Goal: Information Seeking & Learning: Learn about a topic

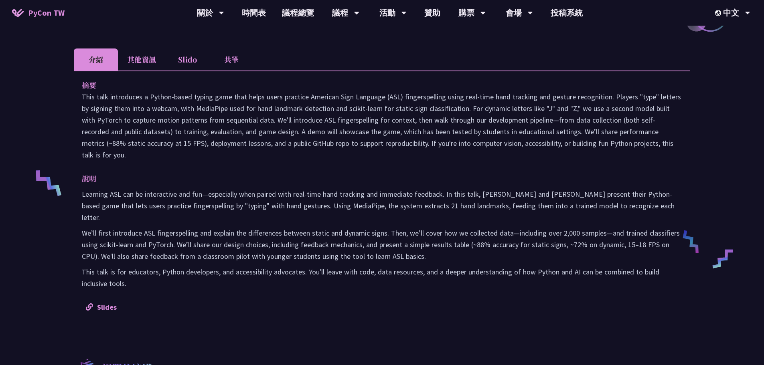
scroll to position [120, 0]
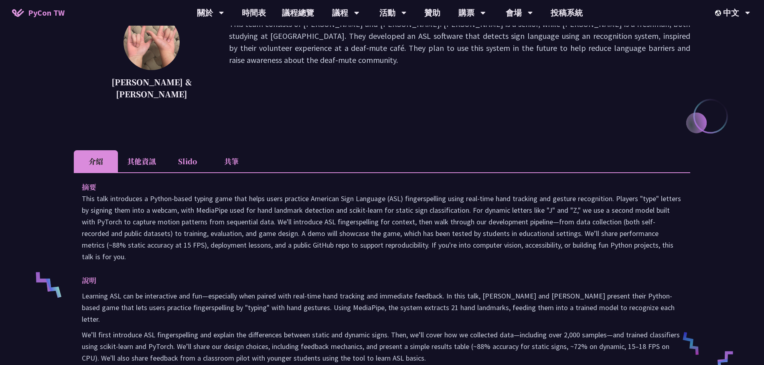
click at [239, 162] on li "共筆" at bounding box center [231, 161] width 44 height 22
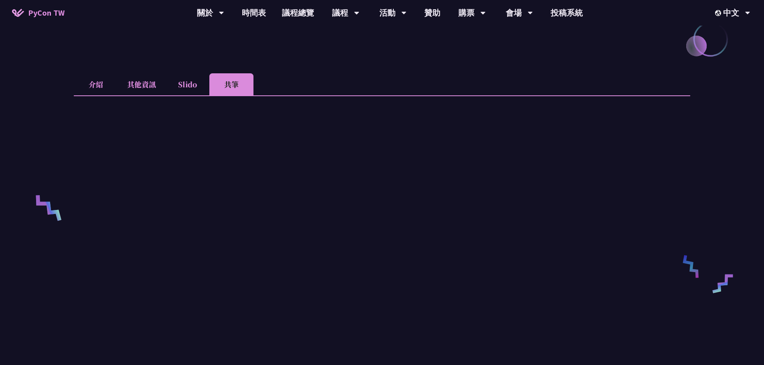
scroll to position [201, 0]
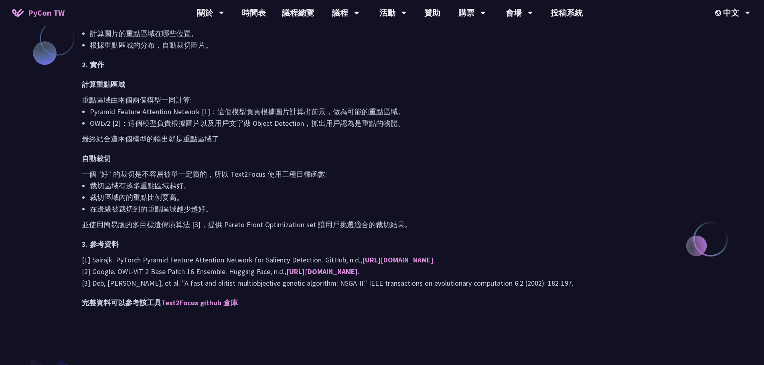
scroll to position [722, 0]
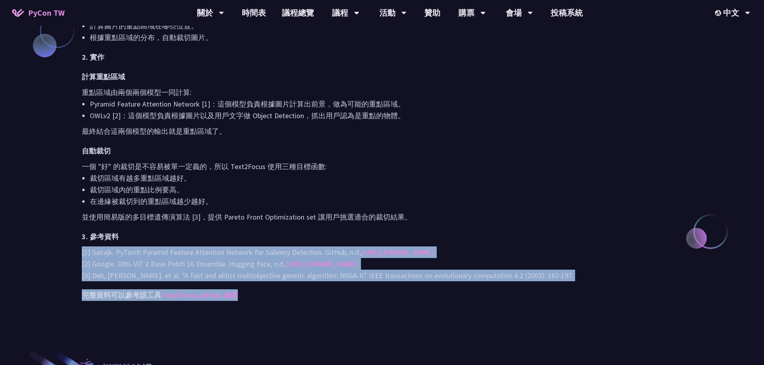
drag, startPoint x: 81, startPoint y: 252, endPoint x: 249, endPoint y: 292, distance: 172.8
click at [257, 292] on h2 "完整資料可以參考該工具 Text2Focus github 倉庫" at bounding box center [382, 296] width 600 height 12
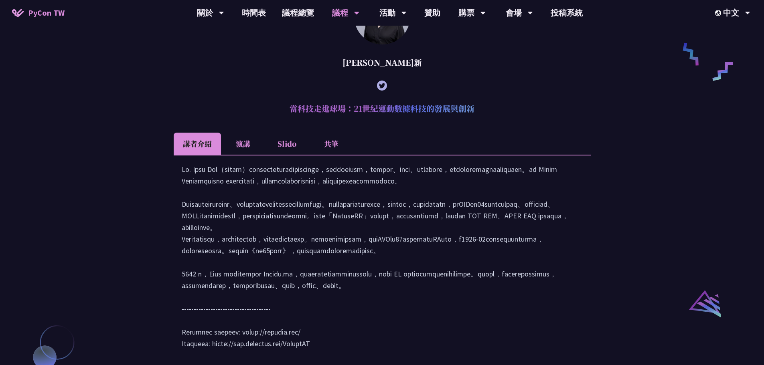
click at [330, 154] on li "共筆" at bounding box center [331, 144] width 44 height 22
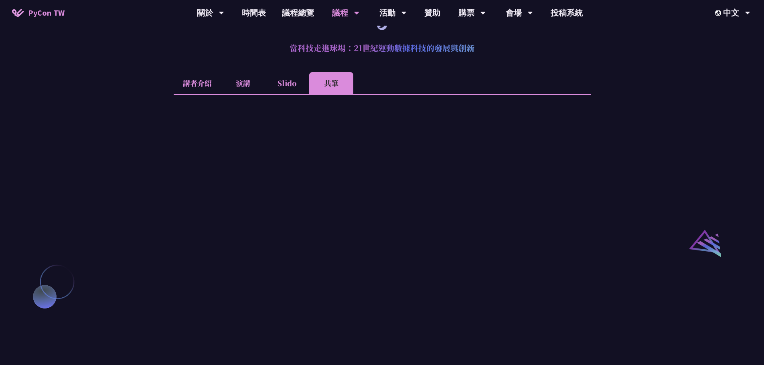
scroll to position [727, 0]
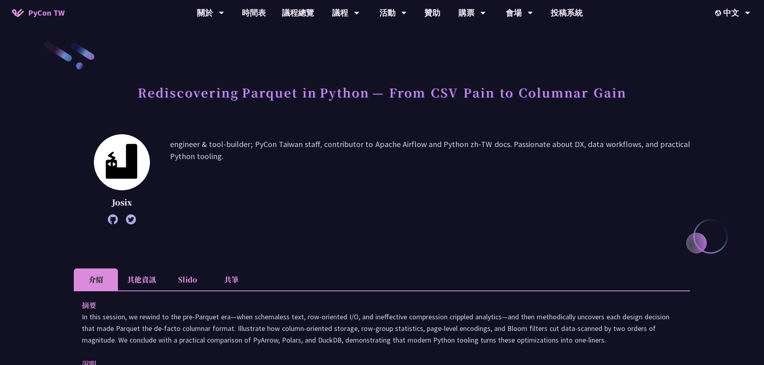
click at [236, 277] on li "共筆" at bounding box center [231, 280] width 44 height 22
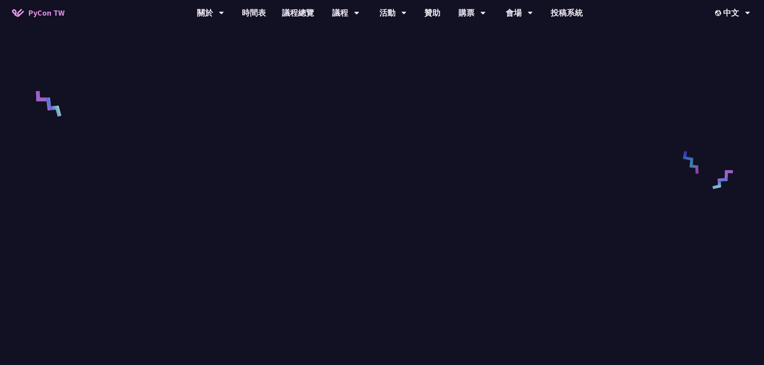
scroll to position [316, 0]
